Goal: Understand process/instructions

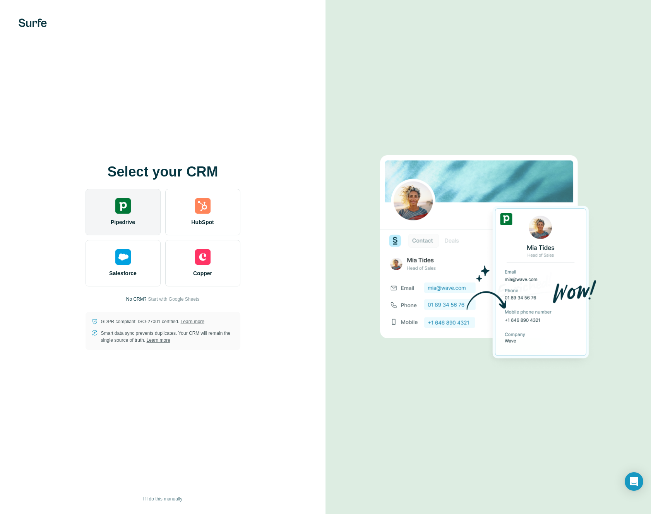
click at [142, 218] on div "Pipedrive" at bounding box center [123, 212] width 75 height 46
